Goal: Task Accomplishment & Management: Manage account settings

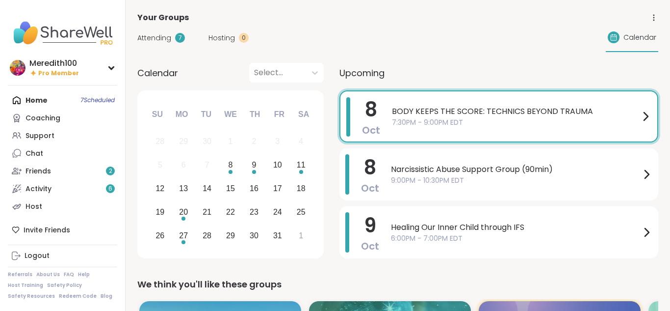
click at [620, 117] on span "7:30PM - 9:00PM EDT" at bounding box center [516, 122] width 248 height 10
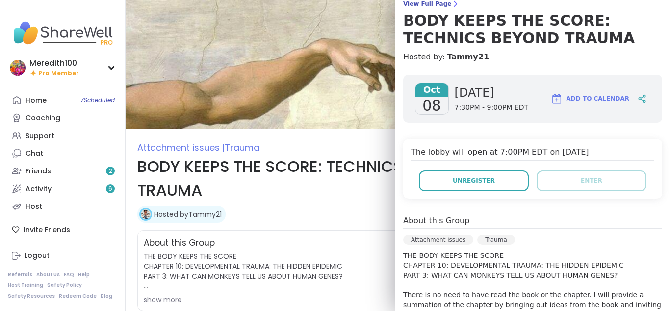
scroll to position [83, 0]
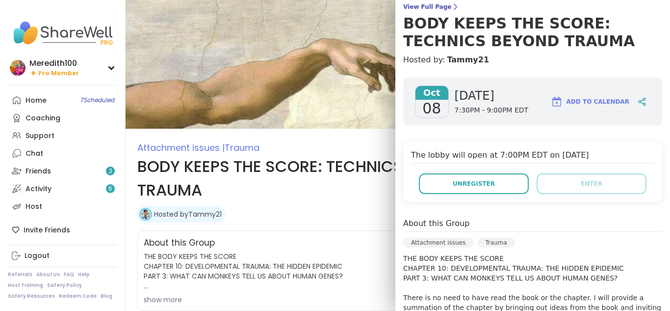
click at [43, 97] on div "Home 7 Scheduled" at bounding box center [36, 101] width 21 height 10
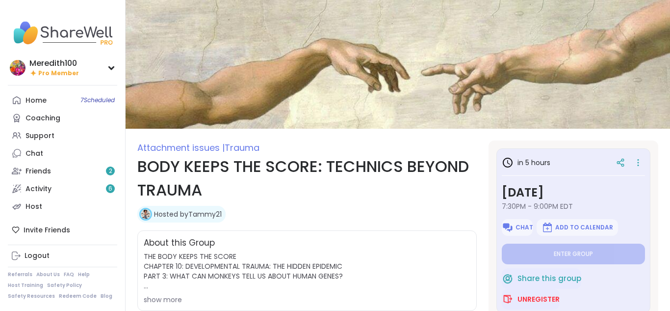
type textarea "*"
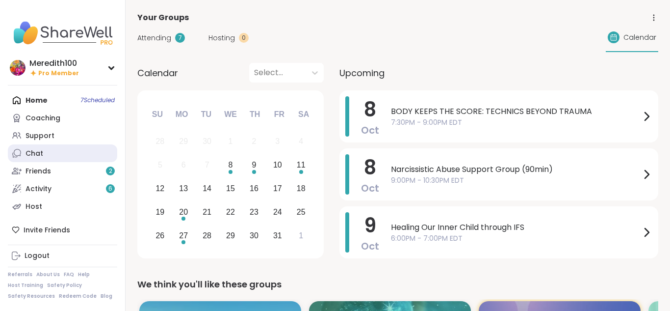
click at [35, 152] on div "Chat" at bounding box center [35, 154] width 18 height 10
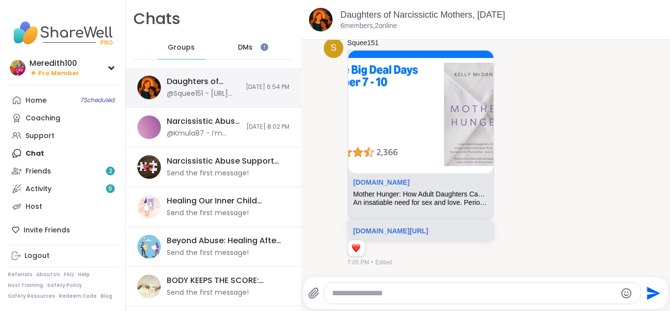
click at [247, 95] on div "Daughters of Narcissictic Mothers, [DATE] @Squee151 - [URL][DOMAIN_NAME] [DATE]…" at bounding box center [214, 88] width 176 height 40
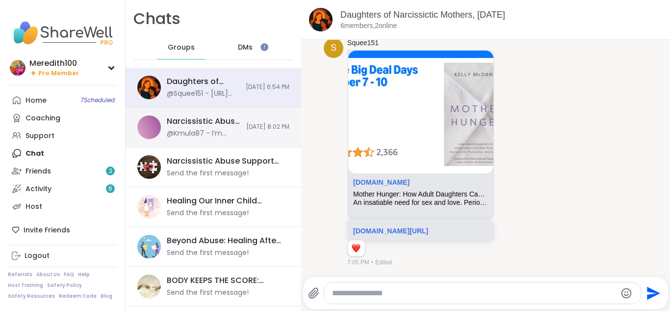
click at [240, 119] on div "Narcissistic Abuse Recovery Circle (90min), [DATE] @Kmula87 - I’m going to tell…" at bounding box center [214, 127] width 176 height 40
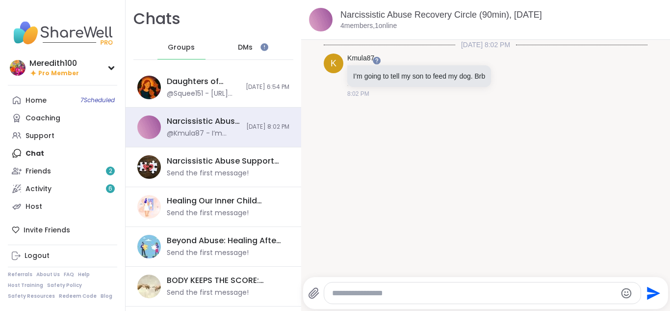
click at [204, 23] on div "Chats Groups DMs" at bounding box center [214, 34] width 176 height 68
click at [109, 71] on div "Meredith100 Pro Member" at bounding box center [62, 67] width 109 height 23
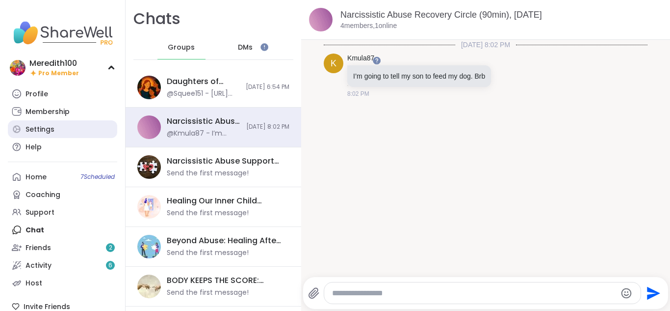
click at [72, 130] on link "Settings" at bounding box center [62, 129] width 109 height 18
select select "**"
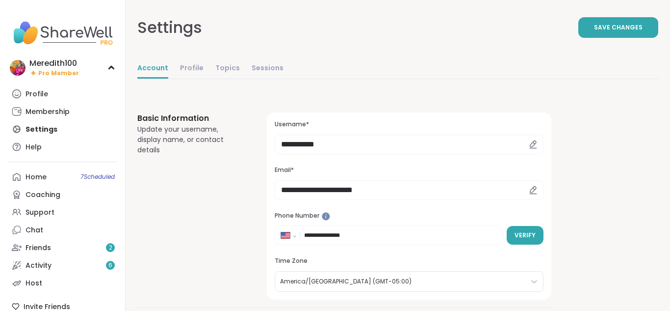
click at [240, 186] on div "Basic Information Update your username, display name, or contact details" at bounding box center [190, 205] width 106 height 187
click at [59, 89] on link "Profile" at bounding box center [62, 94] width 109 height 18
